Goal: Navigation & Orientation: Find specific page/section

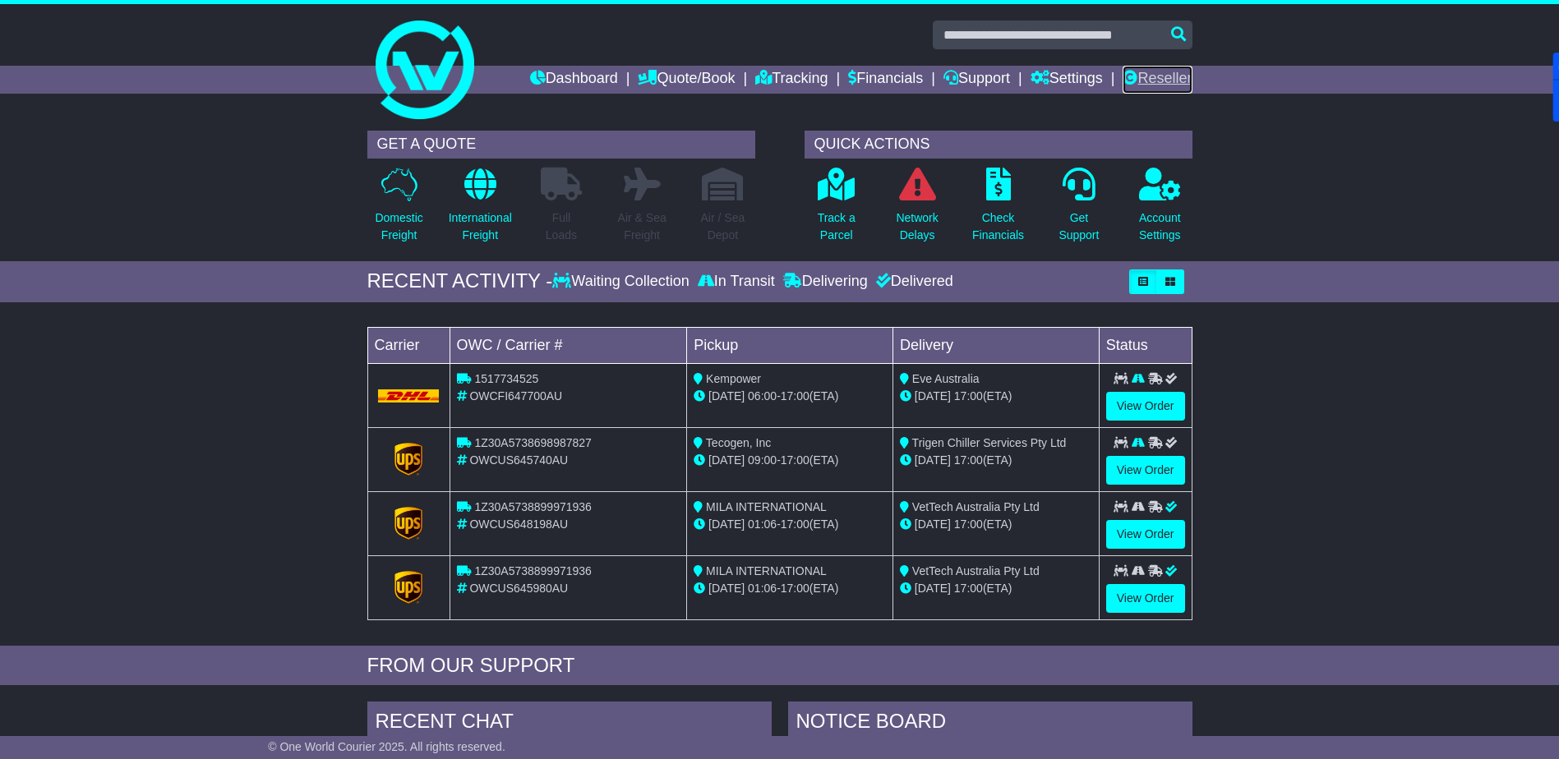
click at [1142, 73] on link "Reseller" at bounding box center [1157, 80] width 69 height 28
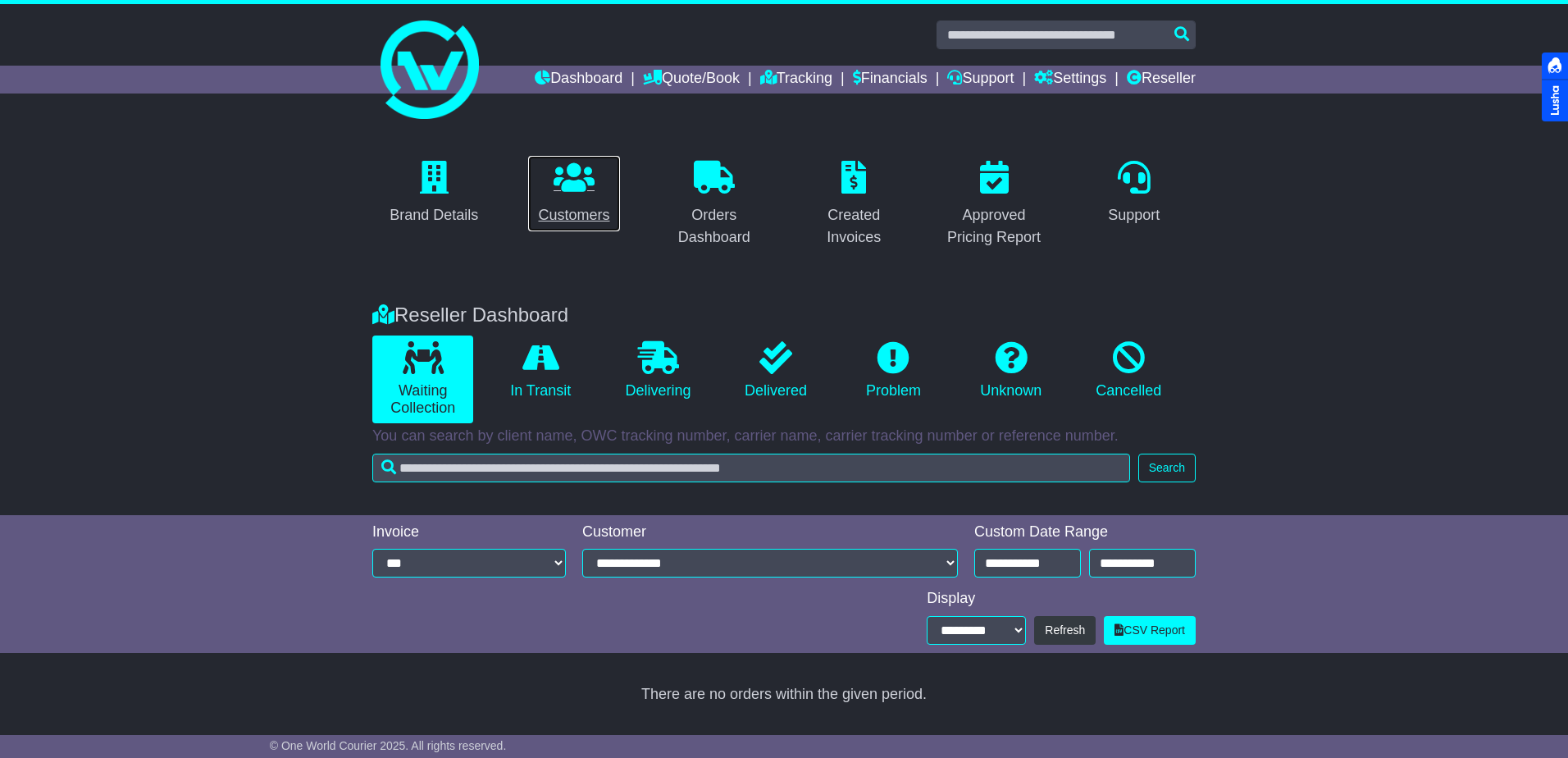
click at [569, 191] on icon at bounding box center [574, 177] width 41 height 33
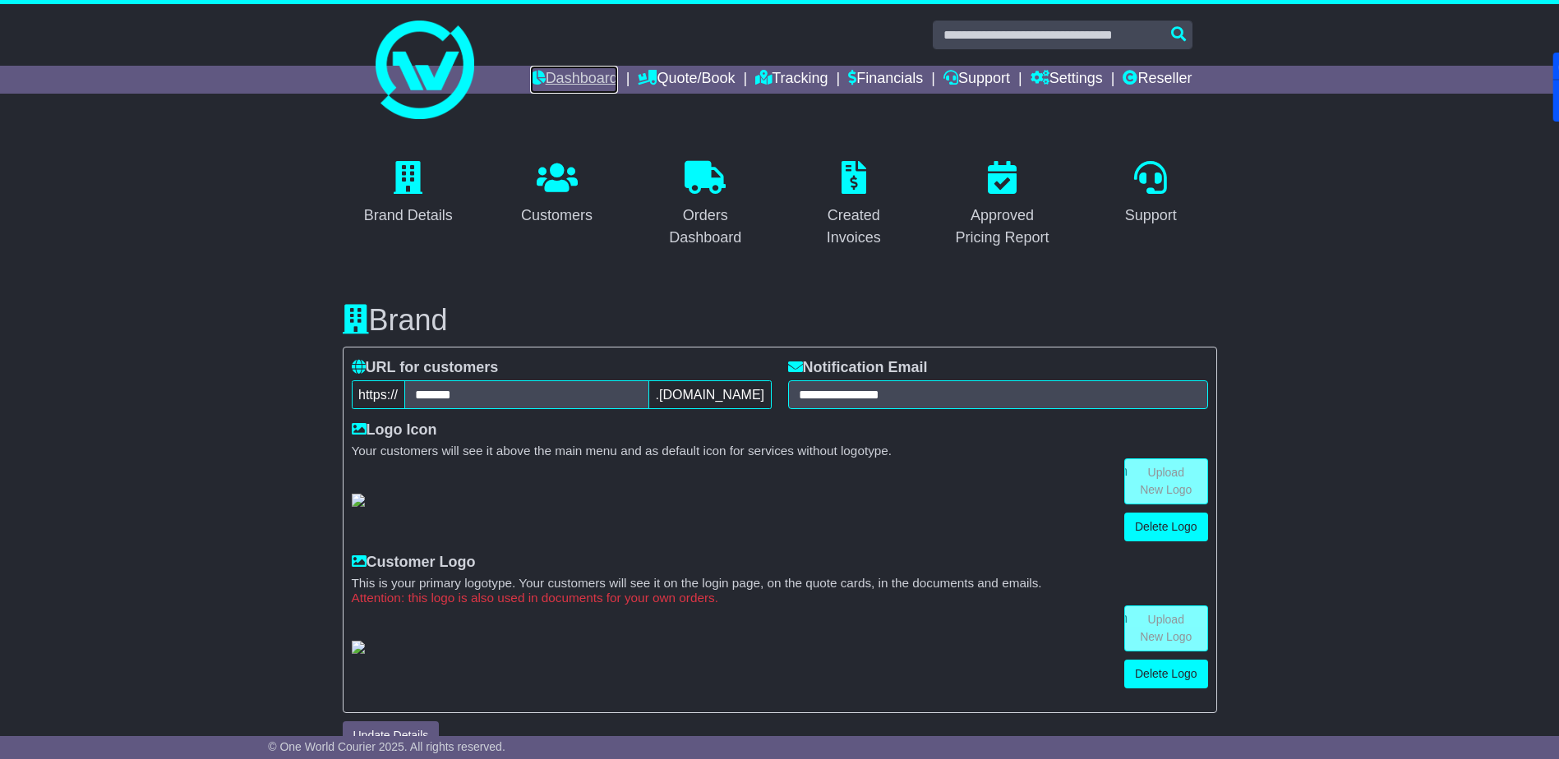
click at [583, 76] on link "Dashboard" at bounding box center [574, 80] width 88 height 28
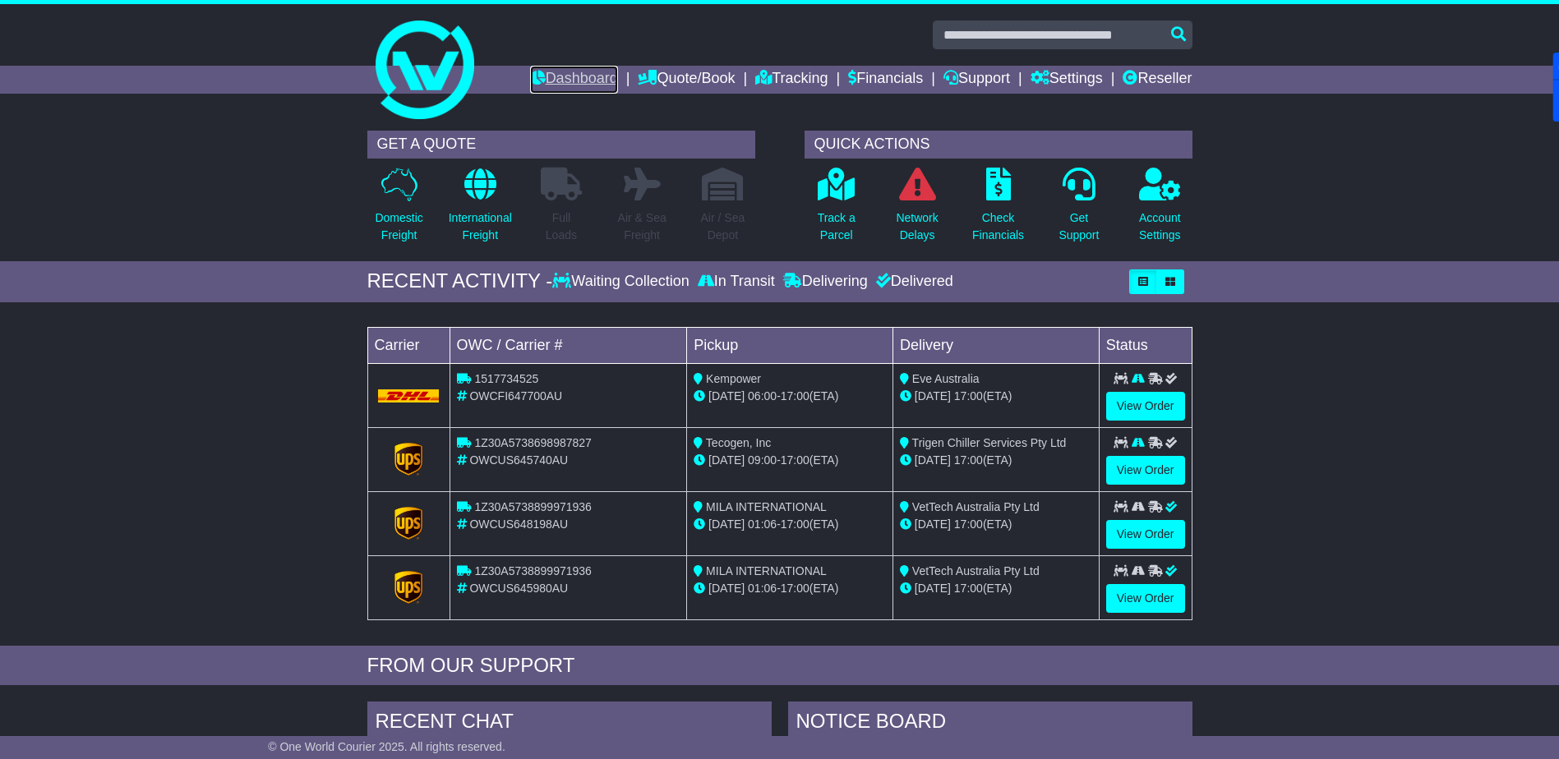
click at [561, 77] on link "Dashboard" at bounding box center [574, 80] width 88 height 28
click at [562, 82] on link "Dashboard" at bounding box center [574, 80] width 88 height 28
